Goal: Task Accomplishment & Management: Complete application form

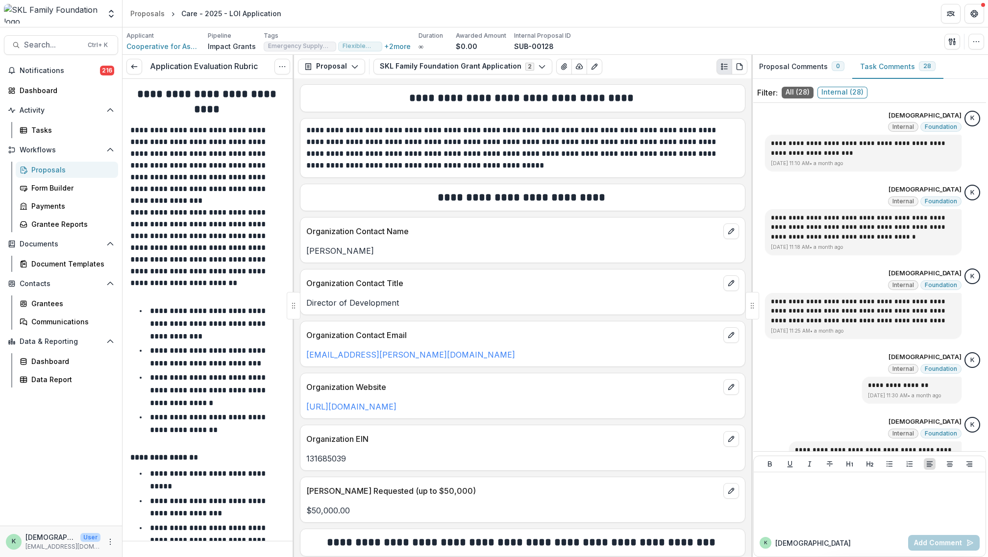
scroll to position [1739, 0]
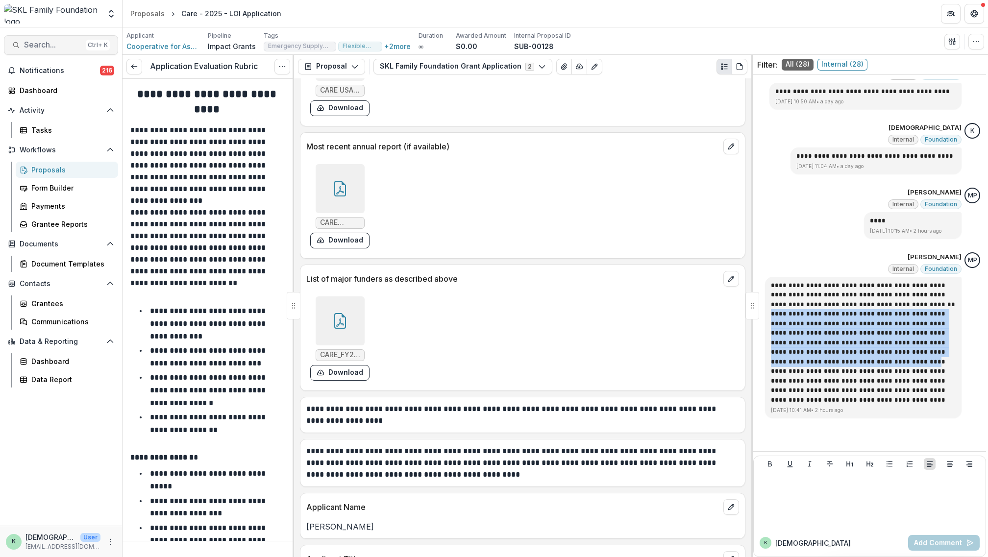
click at [46, 45] on span "Search..." at bounding box center [53, 44] width 58 height 9
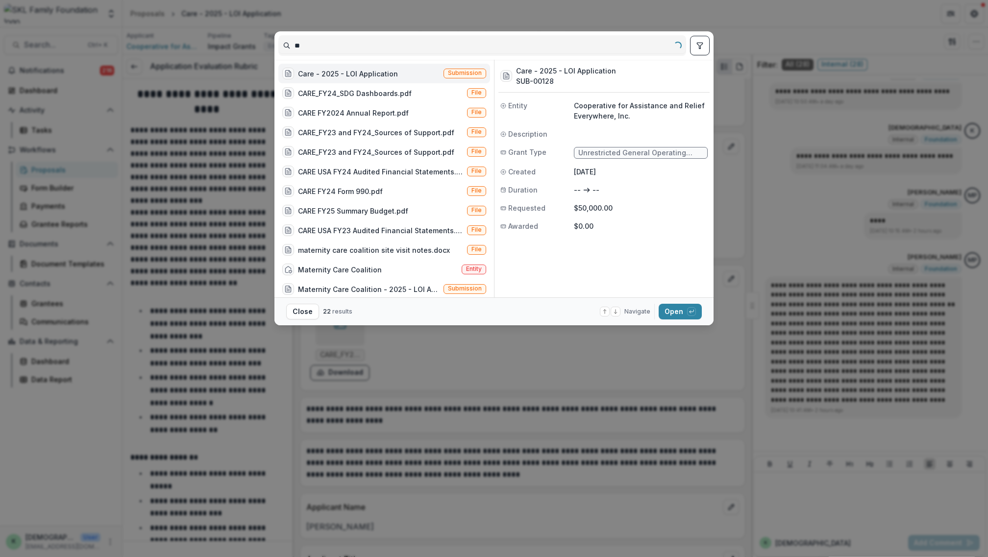
type input "*"
type input "**********"
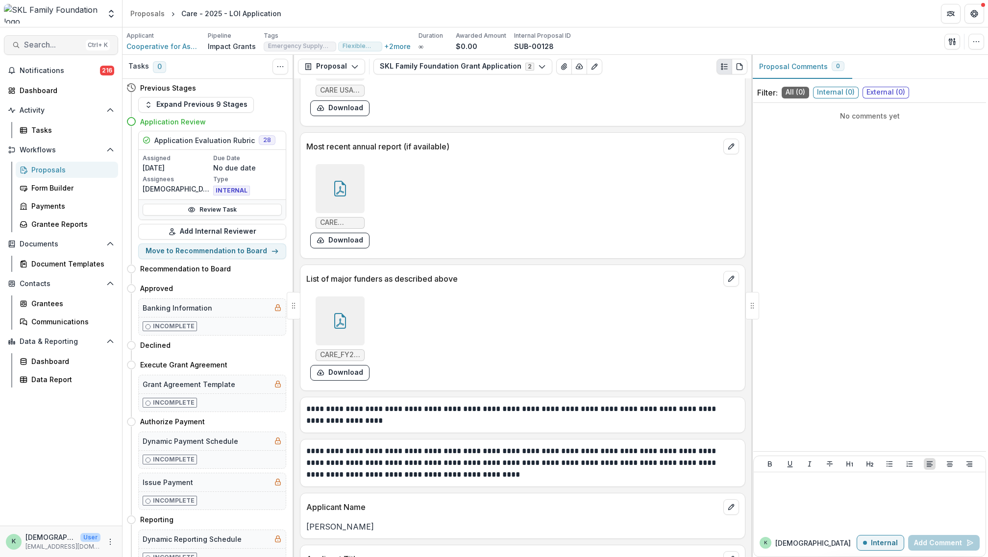
click at [40, 42] on span "Search..." at bounding box center [53, 44] width 58 height 9
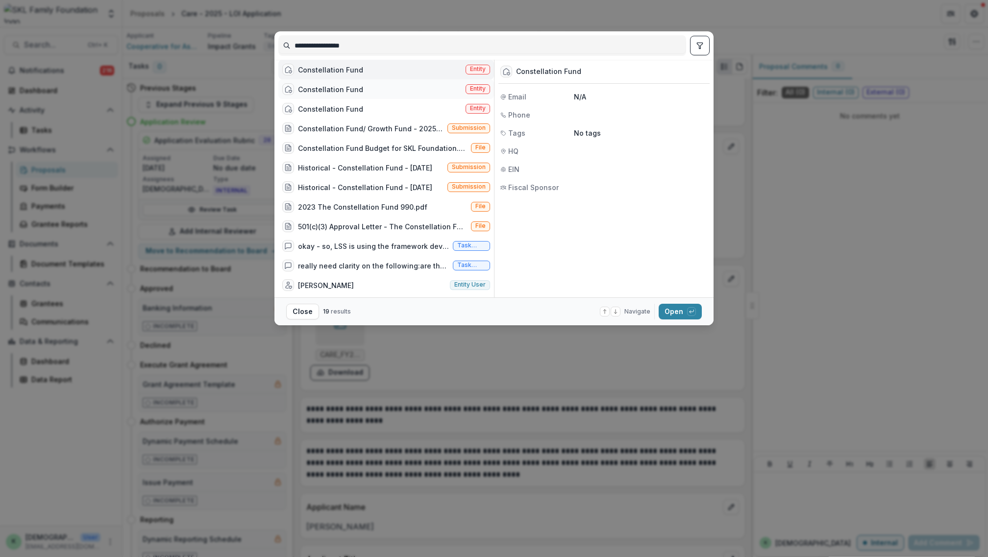
click at [395, 95] on div "Constellation Fund Entity" at bounding box center [386, 89] width 216 height 20
click at [389, 110] on div "Constellation Fund Entity" at bounding box center [386, 109] width 216 height 20
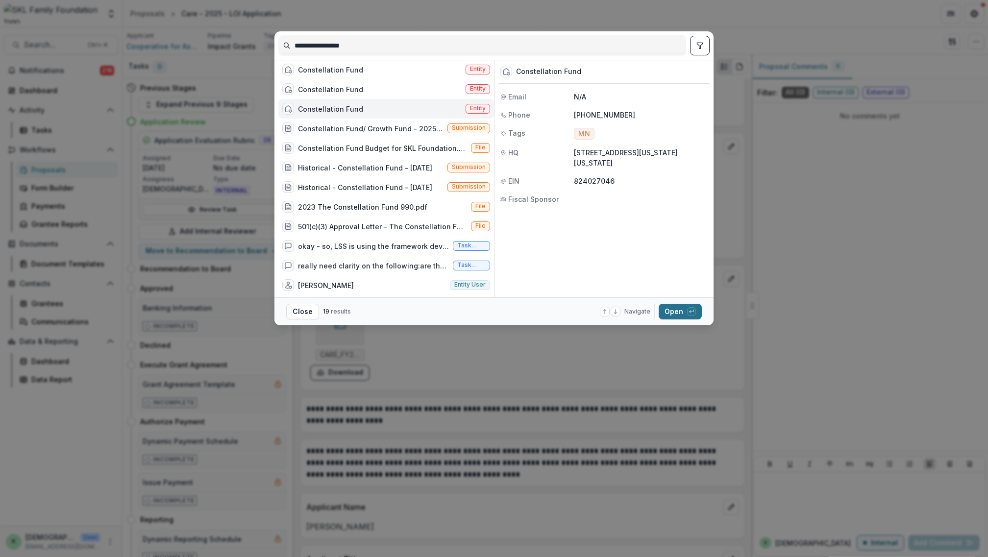
click at [685, 315] on button "Open with enter key" at bounding box center [680, 312] width 43 height 16
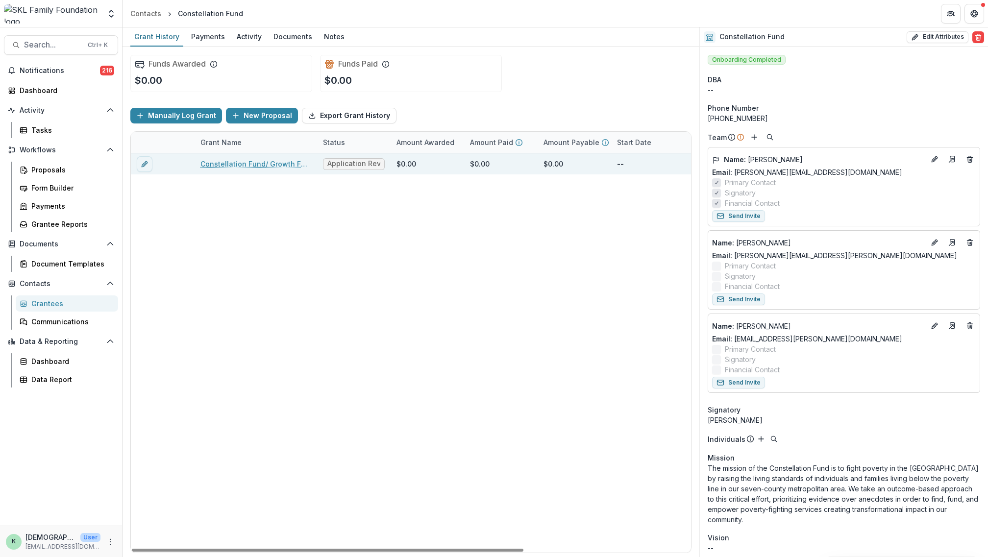
click at [249, 163] on link "Constellation Fund/ Growth Fund - 2025 - LOI Application" at bounding box center [255, 164] width 111 height 10
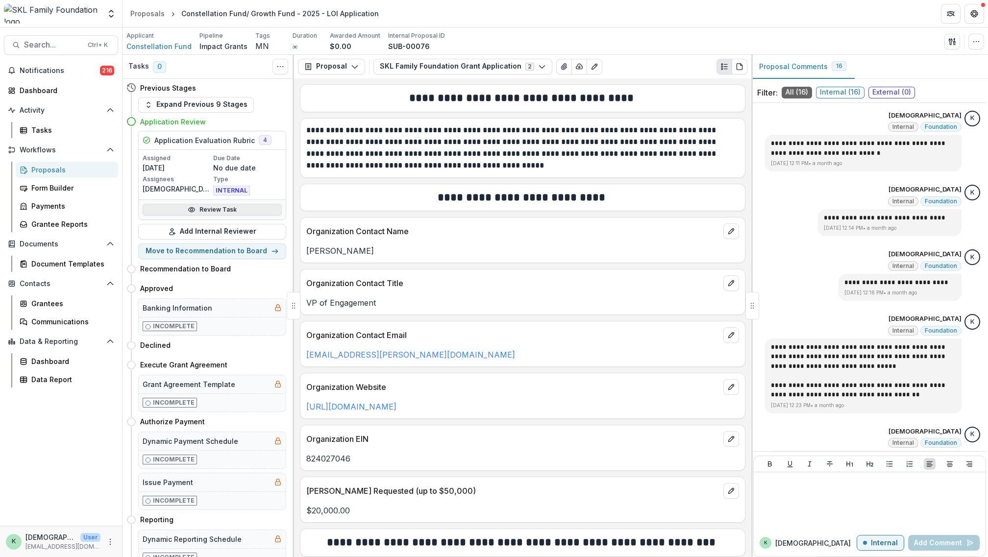
click at [216, 208] on link "Review Task" at bounding box center [212, 210] width 139 height 12
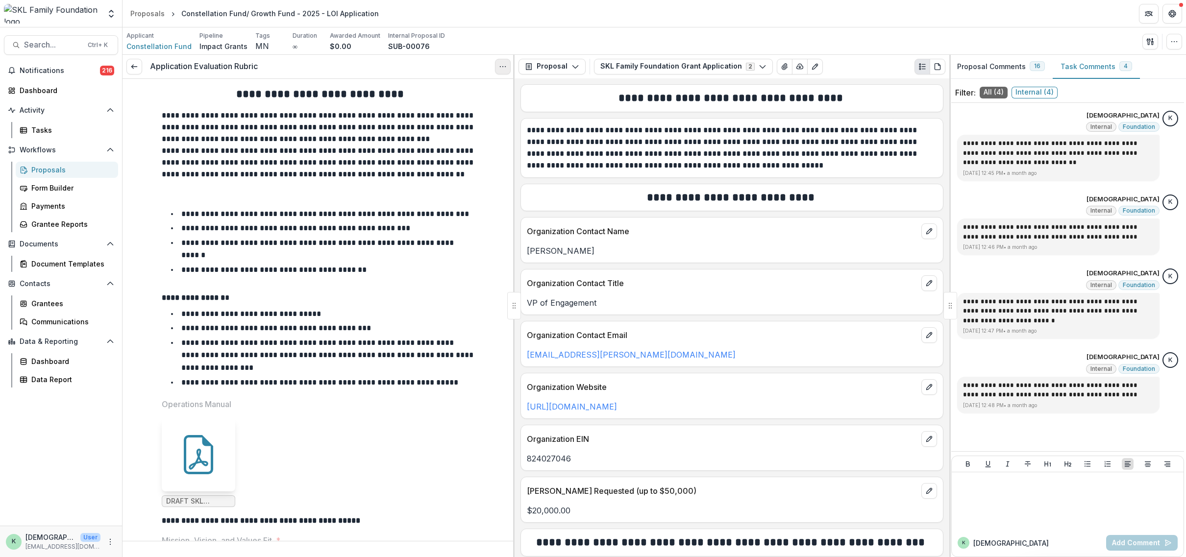
click at [499, 63] on icon "Options" at bounding box center [503, 67] width 8 height 8
click at [455, 116] on button "Reopen Task" at bounding box center [455, 109] width 105 height 16
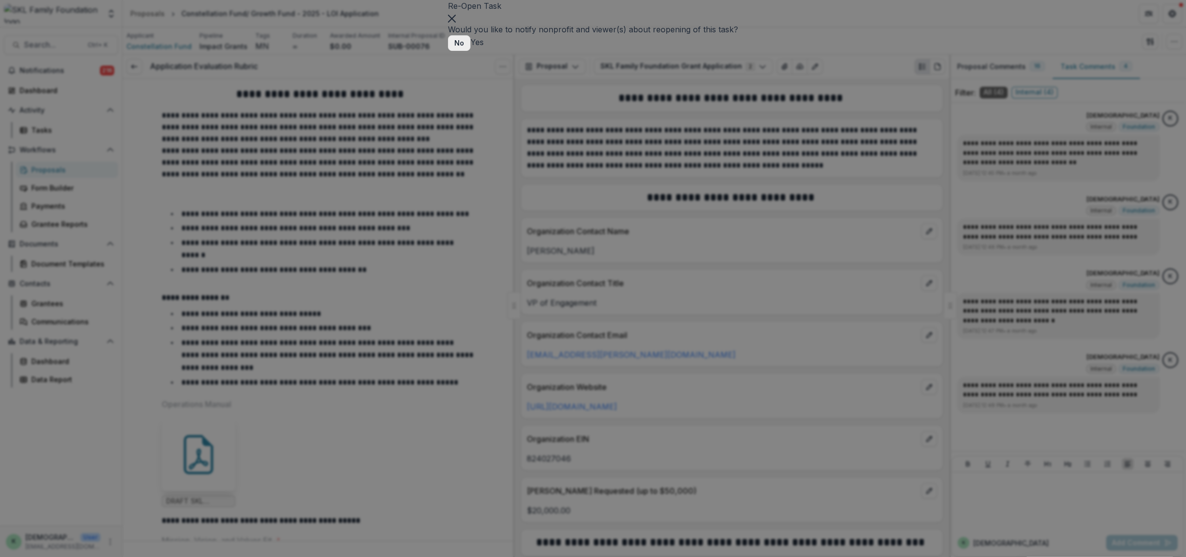
click at [470, 51] on button "No" at bounding box center [459, 43] width 23 height 16
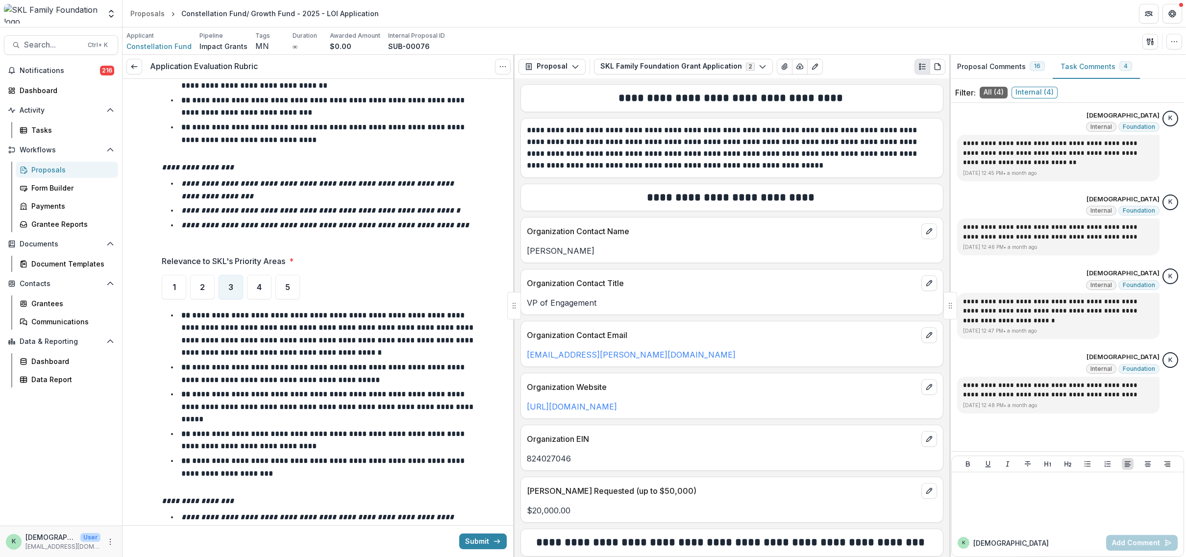
scroll to position [882, 0]
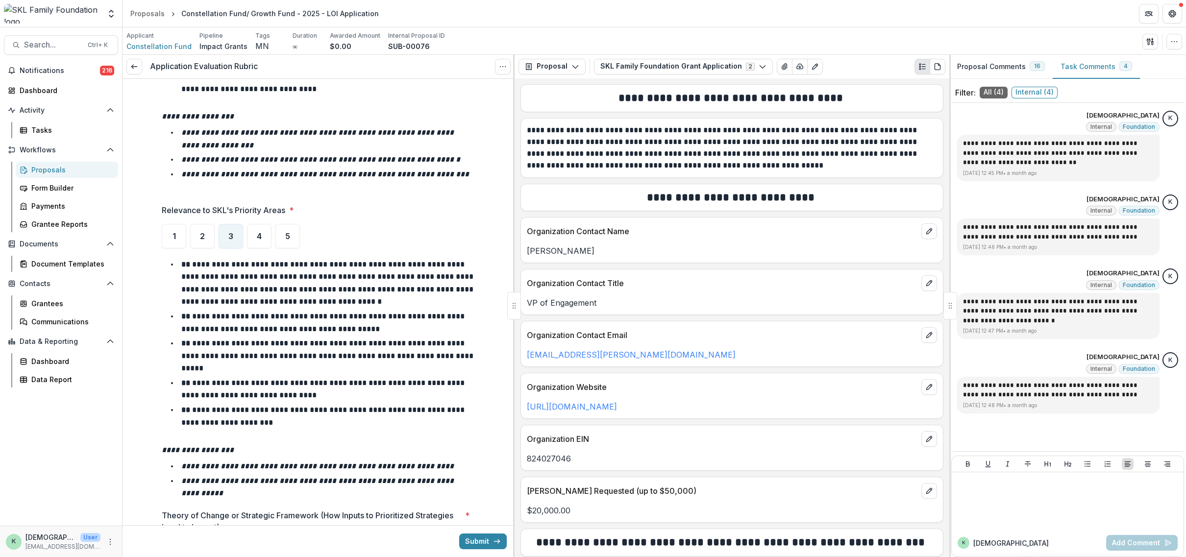
click at [514, 141] on div at bounding box center [513, 306] width 1 height 502
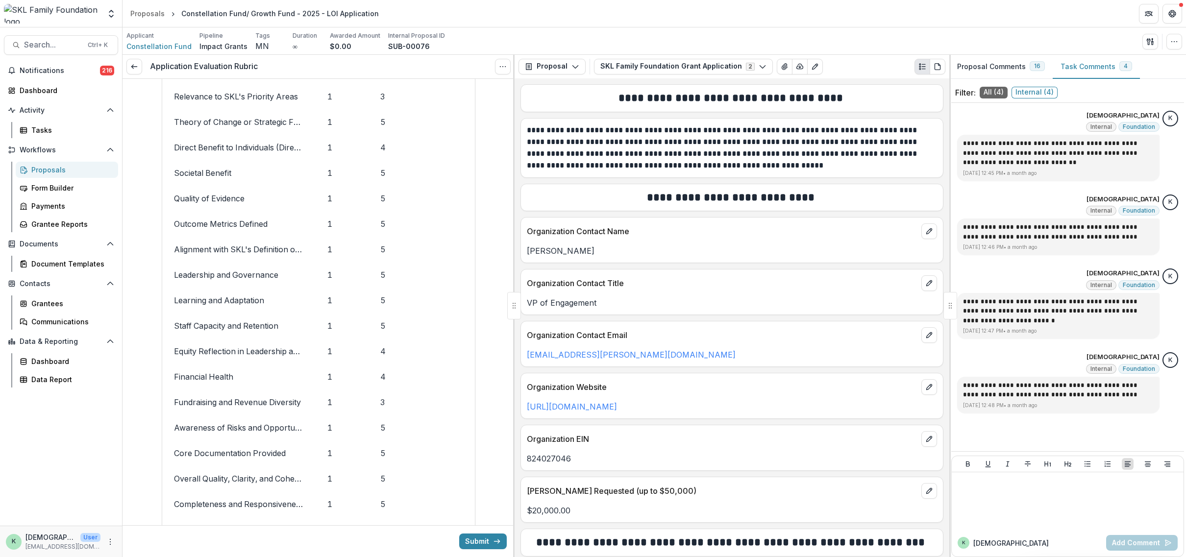
scroll to position [8135, 0]
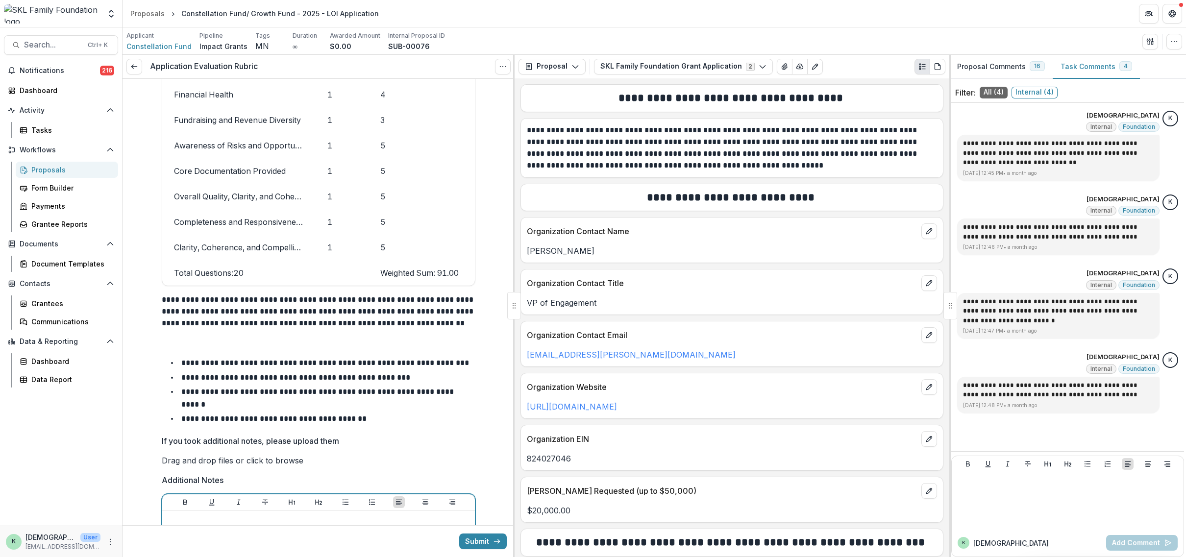
click at [303, 456] on span "click to browse" at bounding box center [274, 461] width 57 height 10
click at [303, 455] on p "Drag and drop files or click to browse" at bounding box center [233, 461] width 142 height 12
type input "**********"
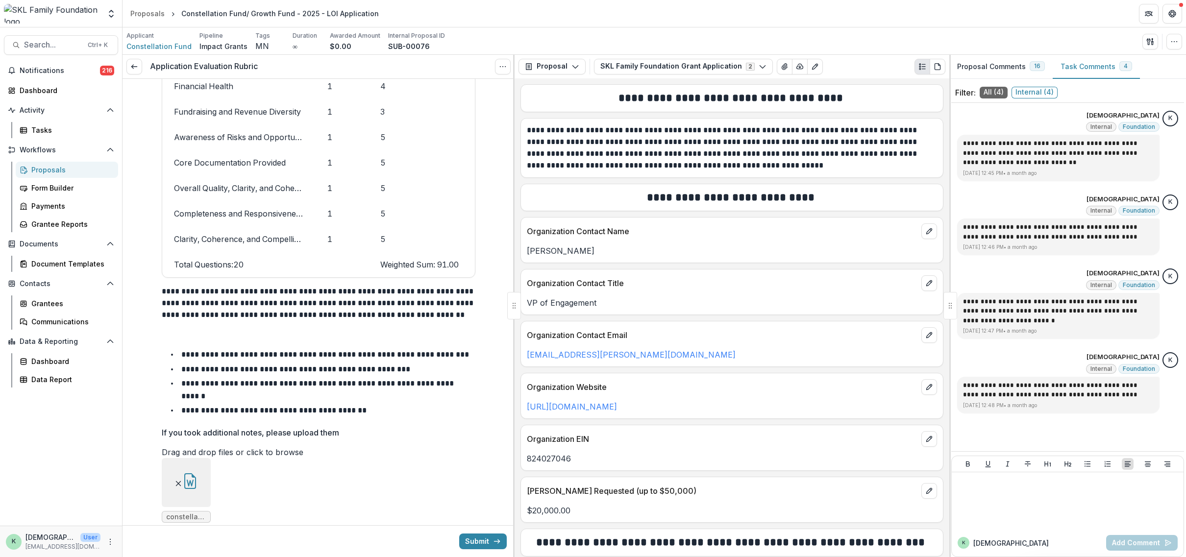
scroll to position [8216, 0]
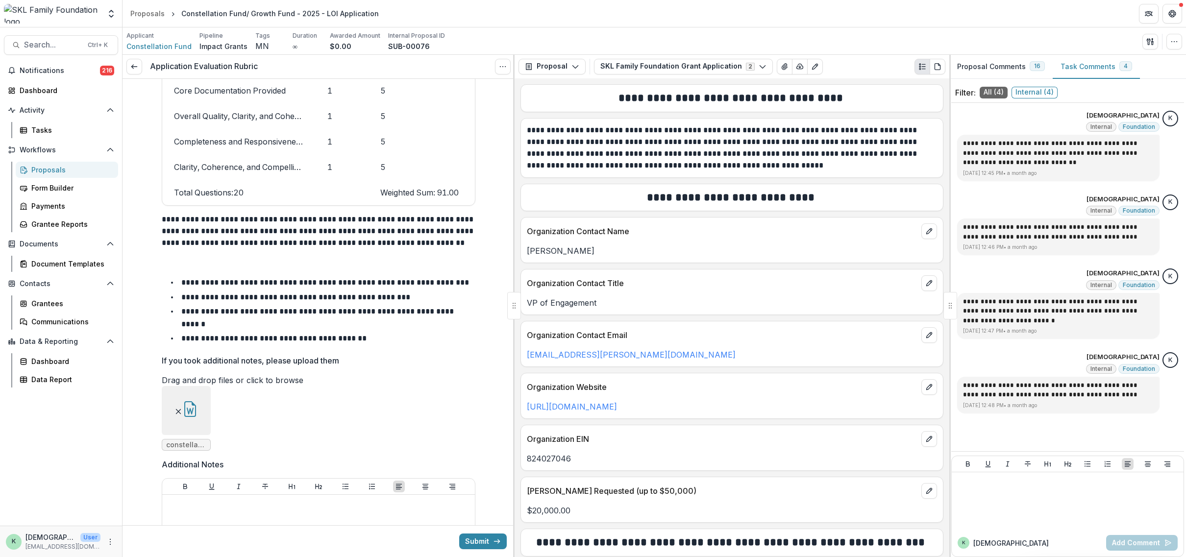
click at [59, 168] on div "Proposals" at bounding box center [70, 170] width 79 height 10
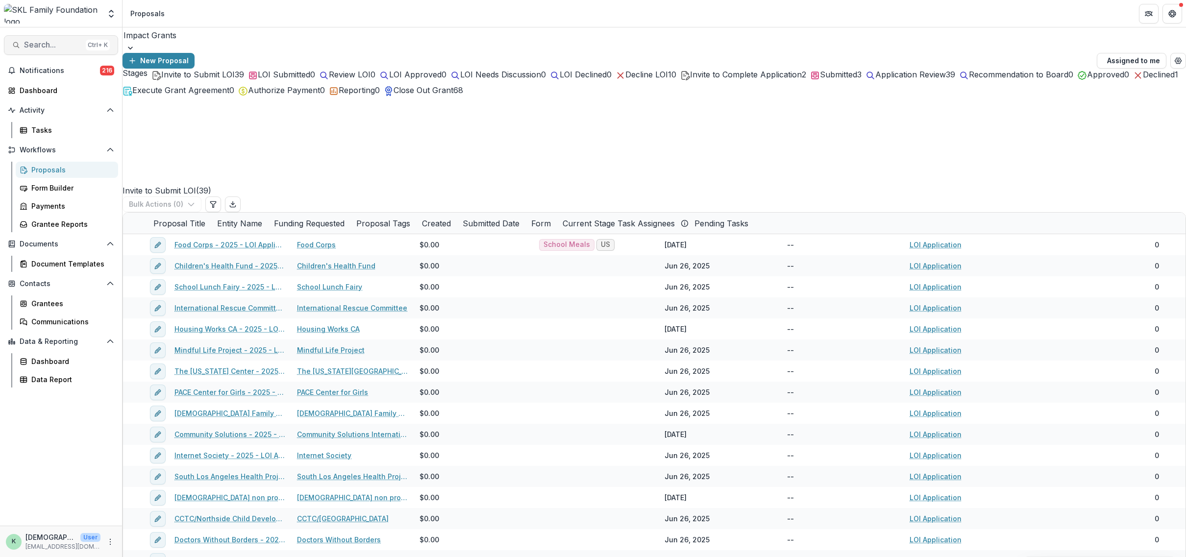
click at [56, 40] on span "Search..." at bounding box center [53, 44] width 58 height 9
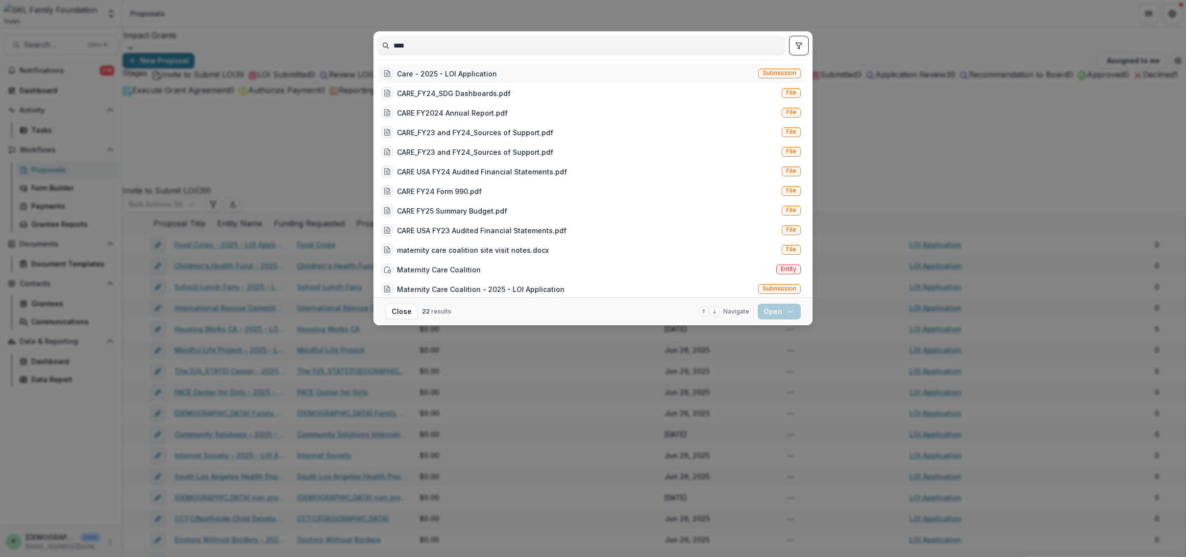
type input "****"
click at [445, 72] on div "Care - 2025 - LOI Application" at bounding box center [447, 74] width 100 height 10
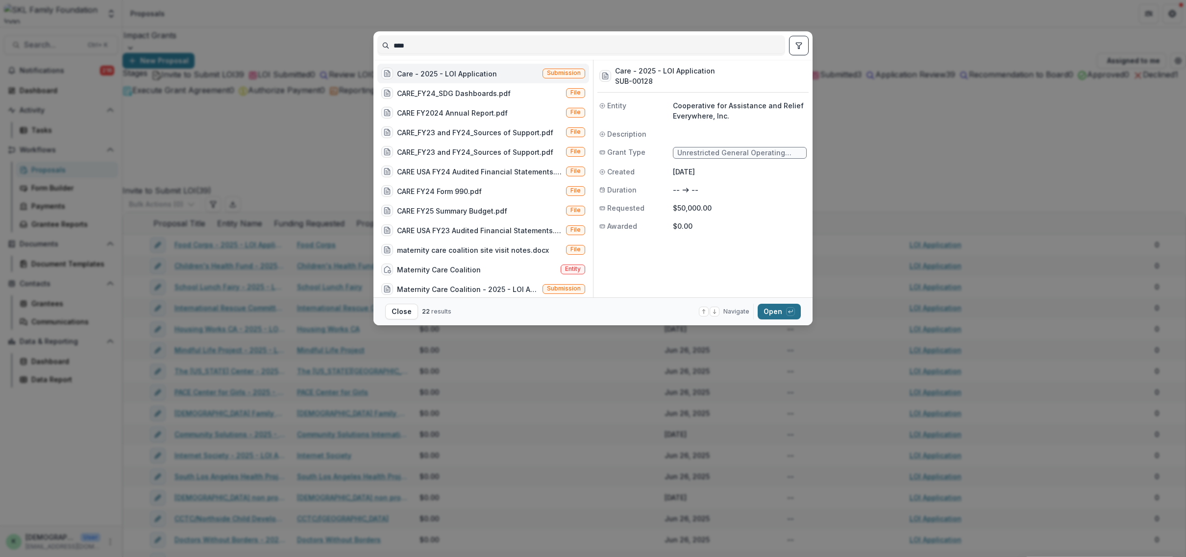
click at [785, 311] on button "Open with enter key" at bounding box center [779, 312] width 43 height 16
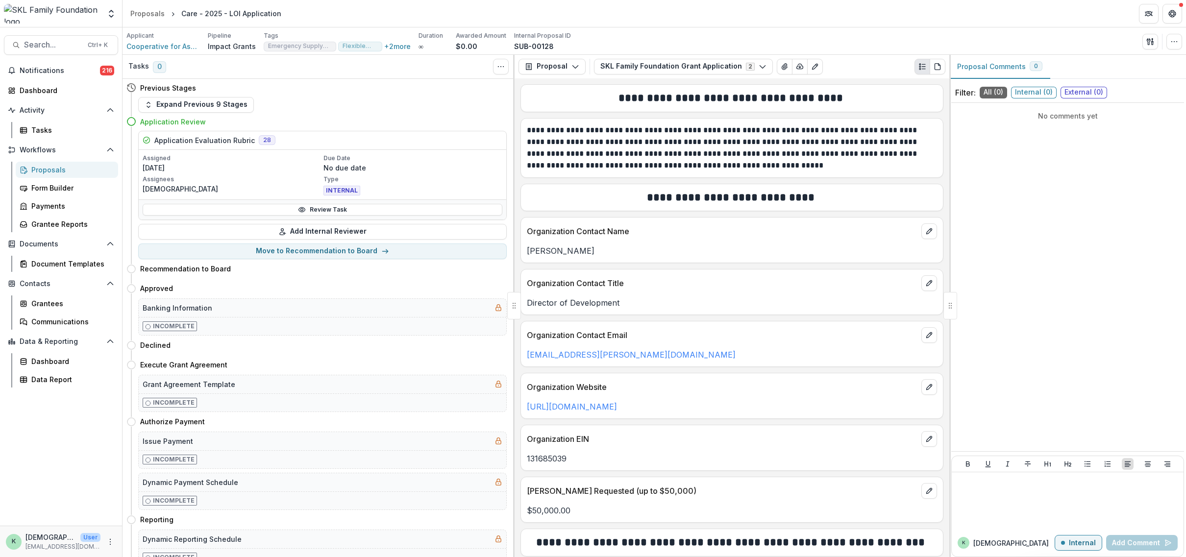
scroll to position [294, 0]
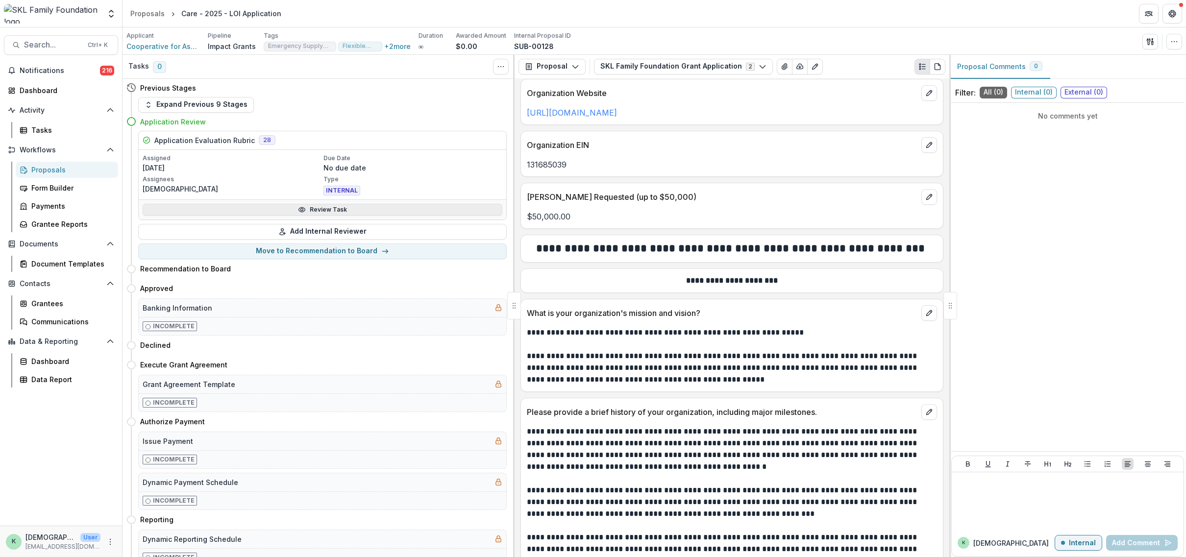
click at [313, 207] on link "Review Task" at bounding box center [323, 210] width 360 height 12
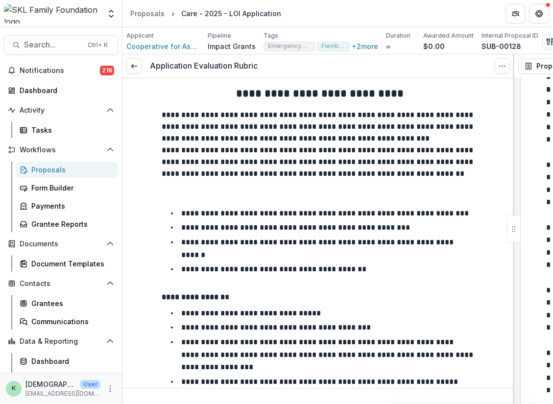
scroll to position [1739, 0]
